Goal: Navigation & Orientation: Find specific page/section

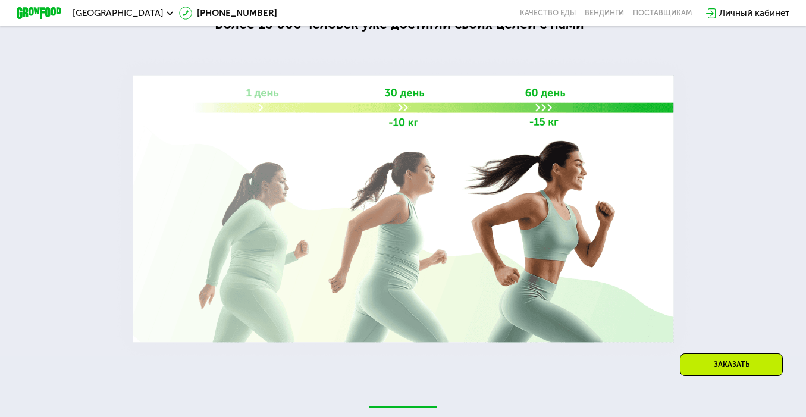
scroll to position [1408, 0]
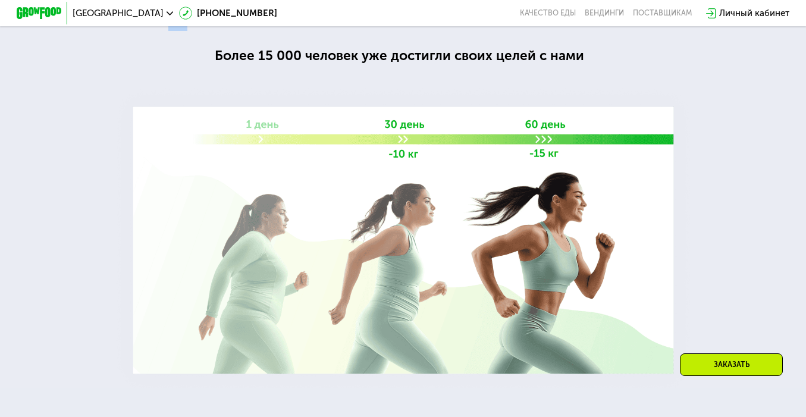
drag, startPoint x: 660, startPoint y: 105, endPoint x: 181, endPoint y: 109, distance: 478.2
click at [181, 109] on div "Grow Food — про реальный результат Grow Food — про реальный результат Более 15 …" at bounding box center [403, 180] width 806 height 416
click at [173, 31] on div "Grow Food — про реальный результат" at bounding box center [403, 12] width 508 height 38
drag, startPoint x: 159, startPoint y: 103, endPoint x: 648, endPoint y: 105, distance: 488.9
click at [648, 31] on div "Grow Food — про реальный результат" at bounding box center [403, 12] width 508 height 38
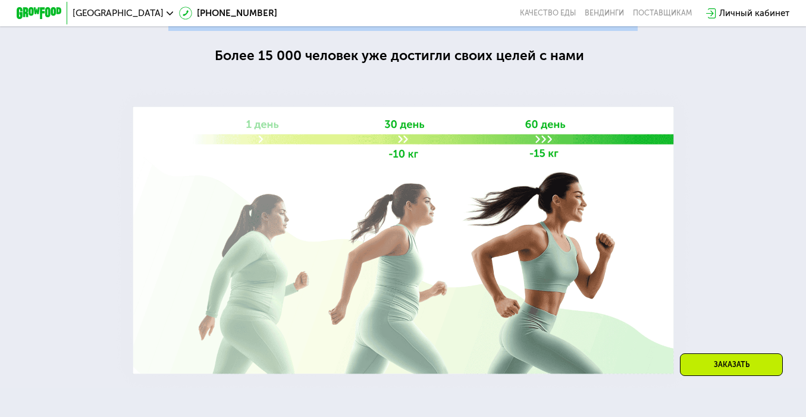
copy div "Grow Food — про реальный результат"
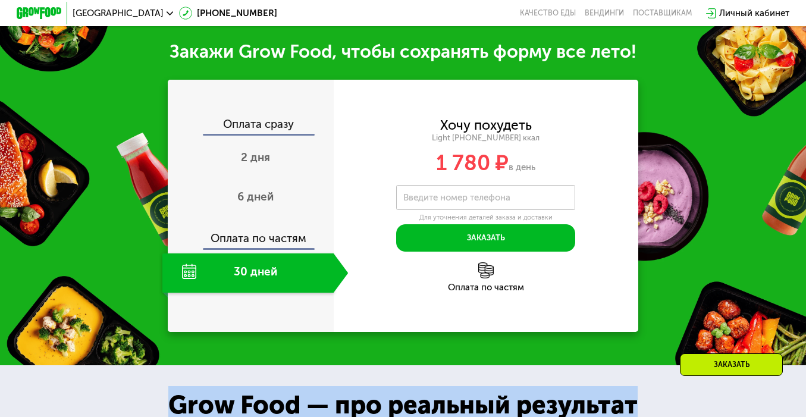
scroll to position [1014, 0]
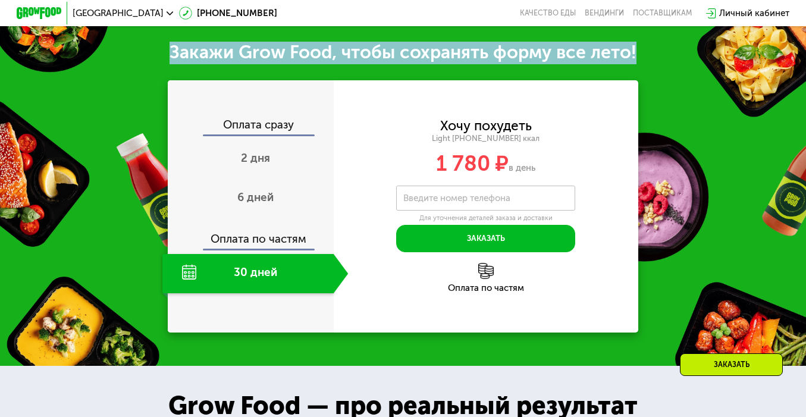
drag, startPoint x: 660, startPoint y: 143, endPoint x: 150, endPoint y: 152, distance: 509.7
click at [150, 64] on div "Закажи Grow Food, чтобы сохранять форму все лето!" at bounding box center [403, 53] width 806 height 23
copy div "Закажи Grow Food, чтобы сохранять форму все лето!"
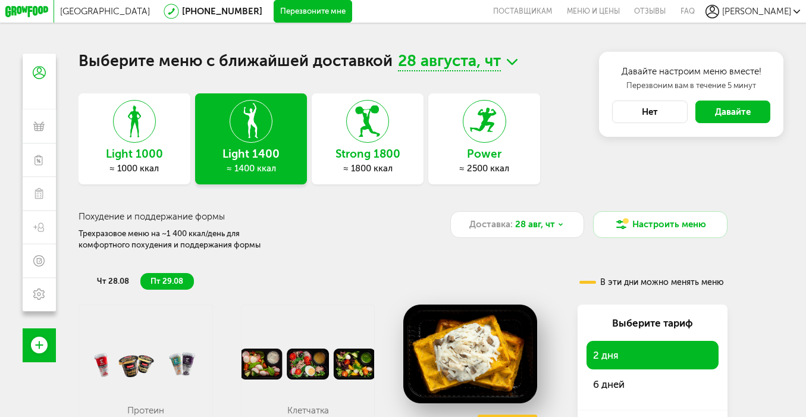
click at [765, 189] on div "[GEOGRAPHIC_DATA] [PHONE_NUMBER] Перезвоните мне поставщикам Меню и цены Отзывы…" at bounding box center [403, 258] width 806 height 516
click at [651, 101] on button "Нет" at bounding box center [649, 112] width 75 height 23
